Goal: Task Accomplishment & Management: Manage account settings

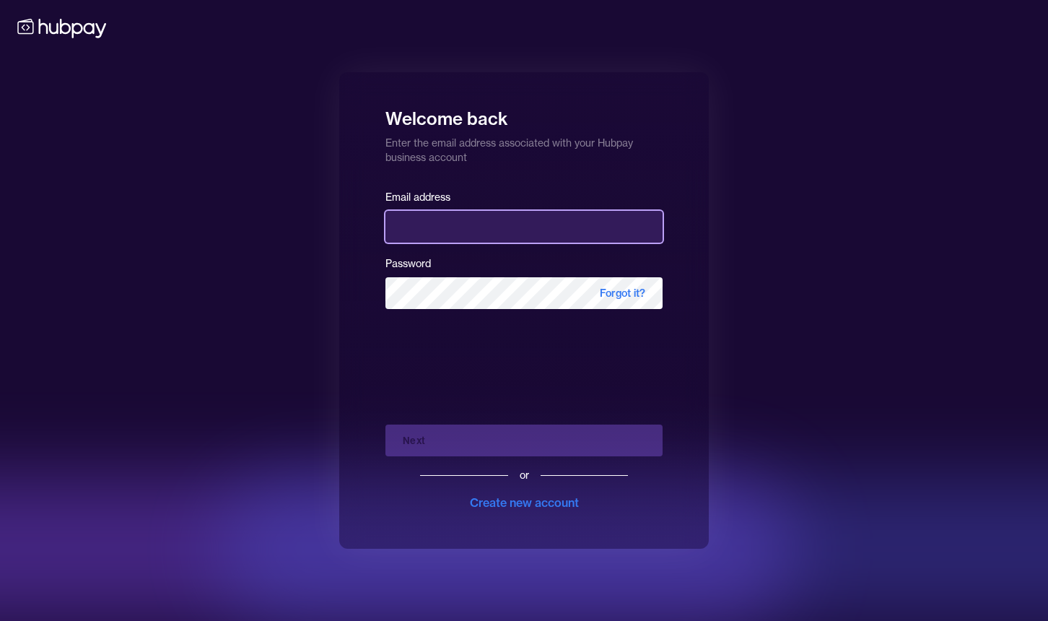
click at [447, 222] on input "email" at bounding box center [523, 227] width 277 height 32
click at [0, 620] on com-1password-button at bounding box center [0, 621] width 0 height 0
type input "**********"
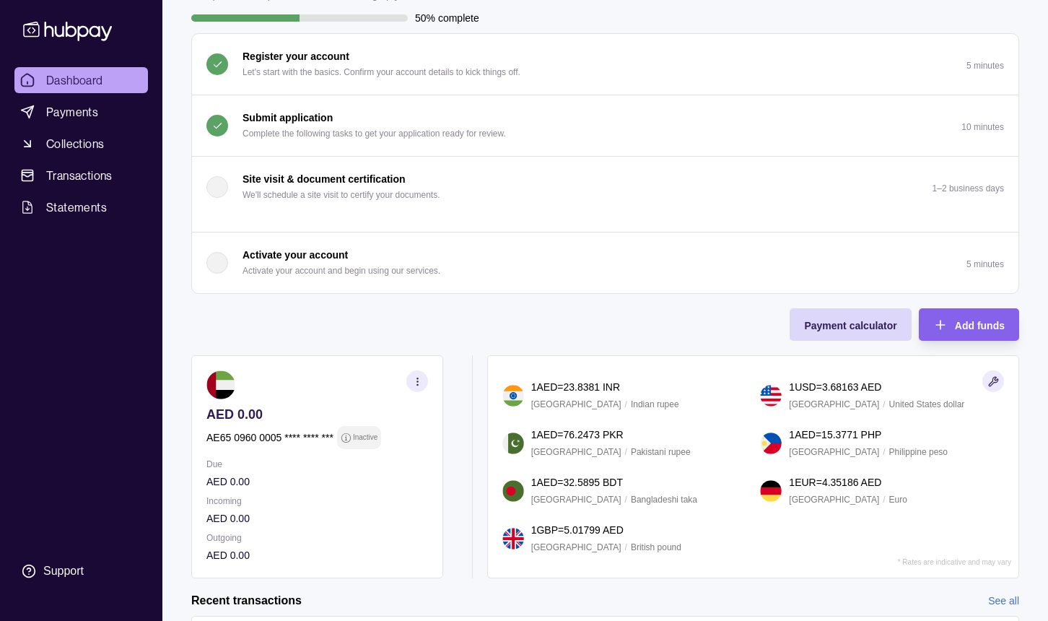
scroll to position [111, 0]
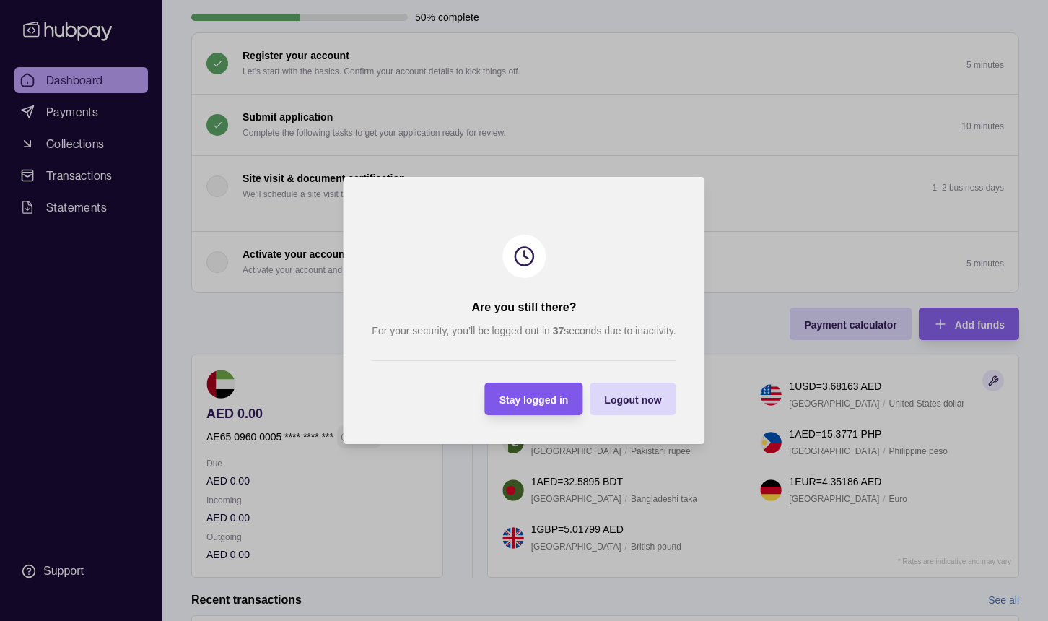
click at [550, 400] on span "Stay logged in" at bounding box center [533, 400] width 69 height 12
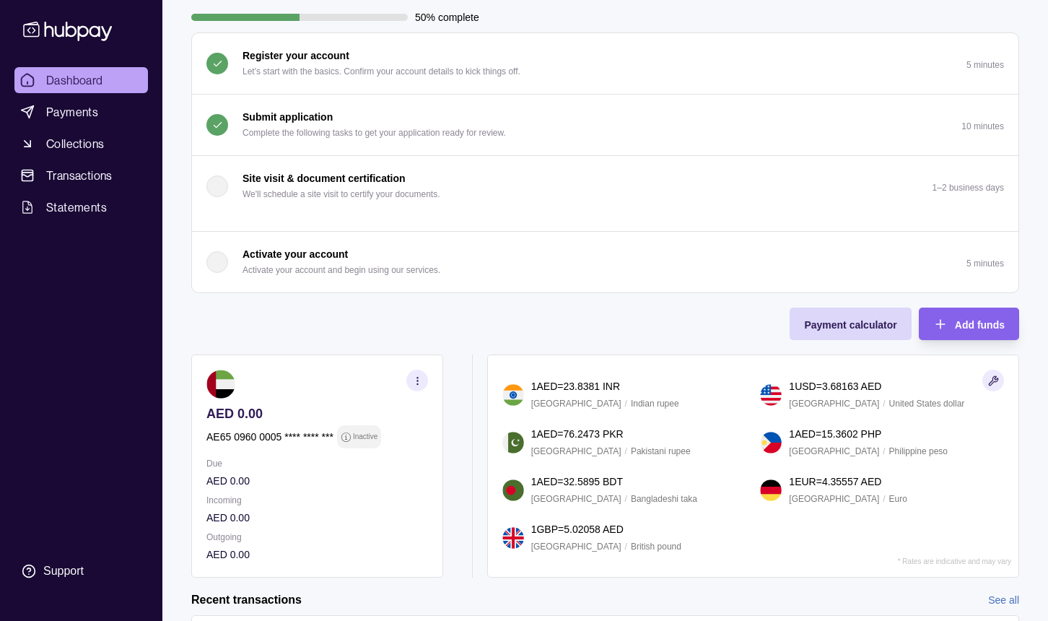
click at [760, 12] on div "50% complete" at bounding box center [605, 17] width 828 height 16
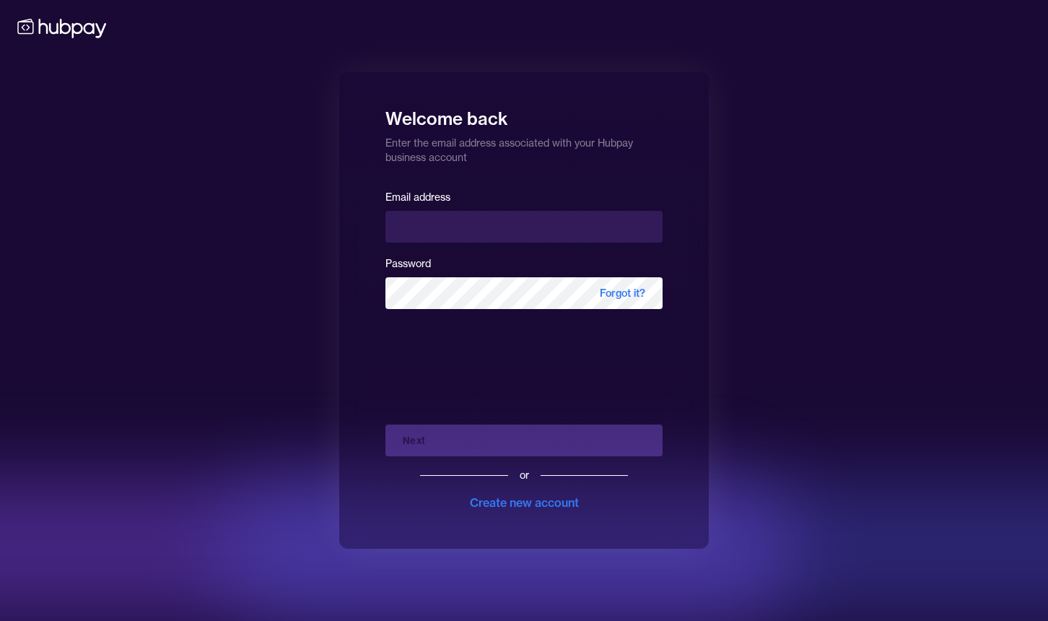
click at [486, 207] on div "Email address" at bounding box center [523, 215] width 277 height 55
click at [484, 214] on input "email" at bounding box center [523, 227] width 277 height 32
click at [639, 220] on input "email" at bounding box center [523, 227] width 277 height 32
click at [0, 620] on com-1password-button at bounding box center [0, 621] width 0 height 0
type input "**********"
